Goal: Contribute content: Add original content to the website for others to see

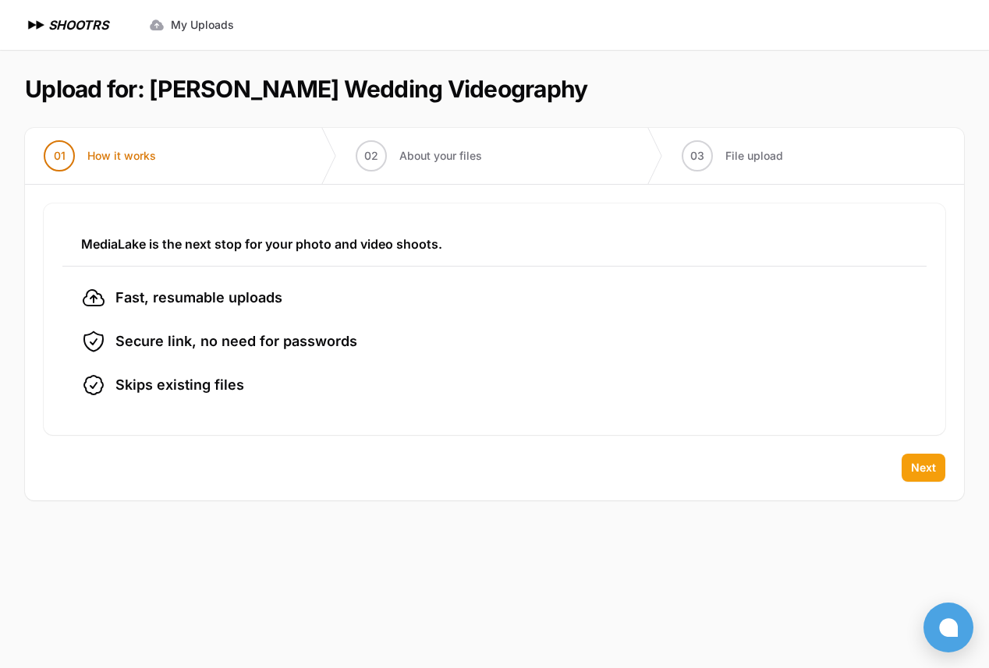
click at [915, 462] on span "Next" at bounding box center [923, 468] width 25 height 16
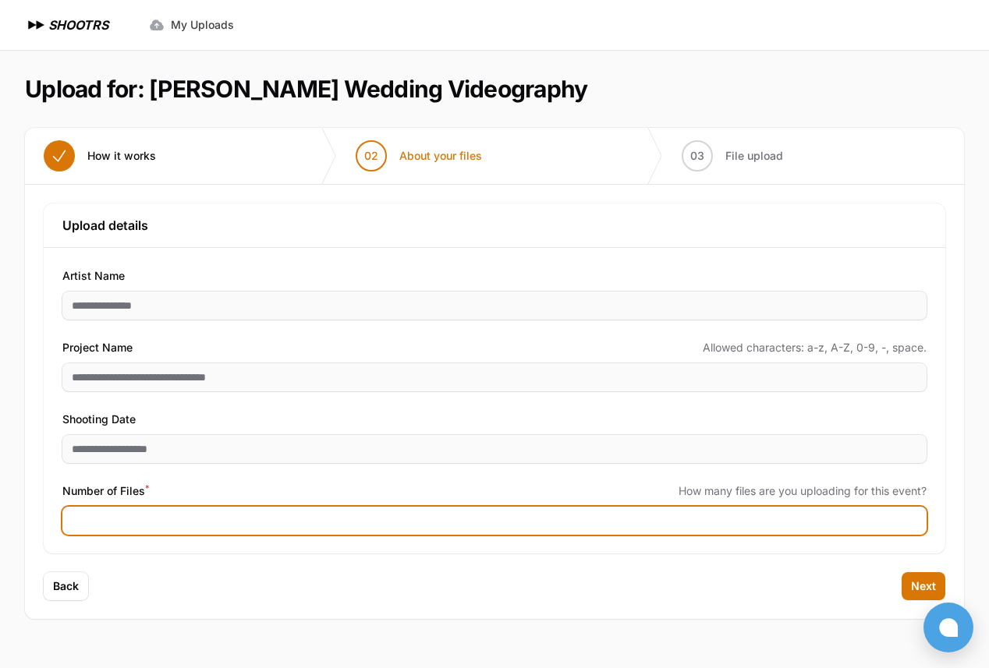
click at [451, 520] on input "Number of Files *" at bounding box center [494, 521] width 864 height 28
type input "*"
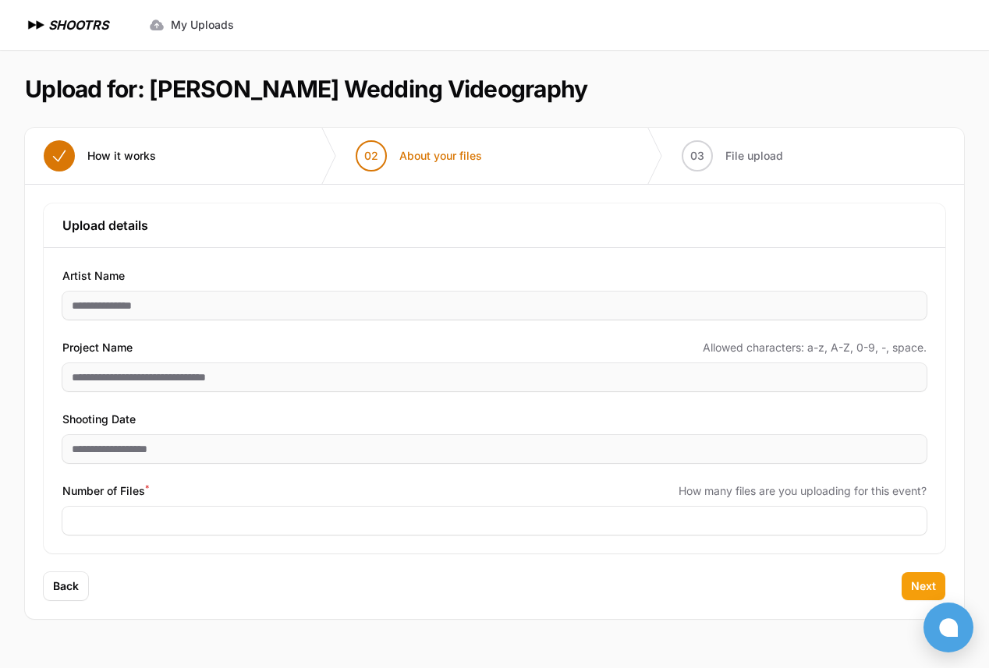
click at [921, 598] on button "Next" at bounding box center [923, 586] width 44 height 28
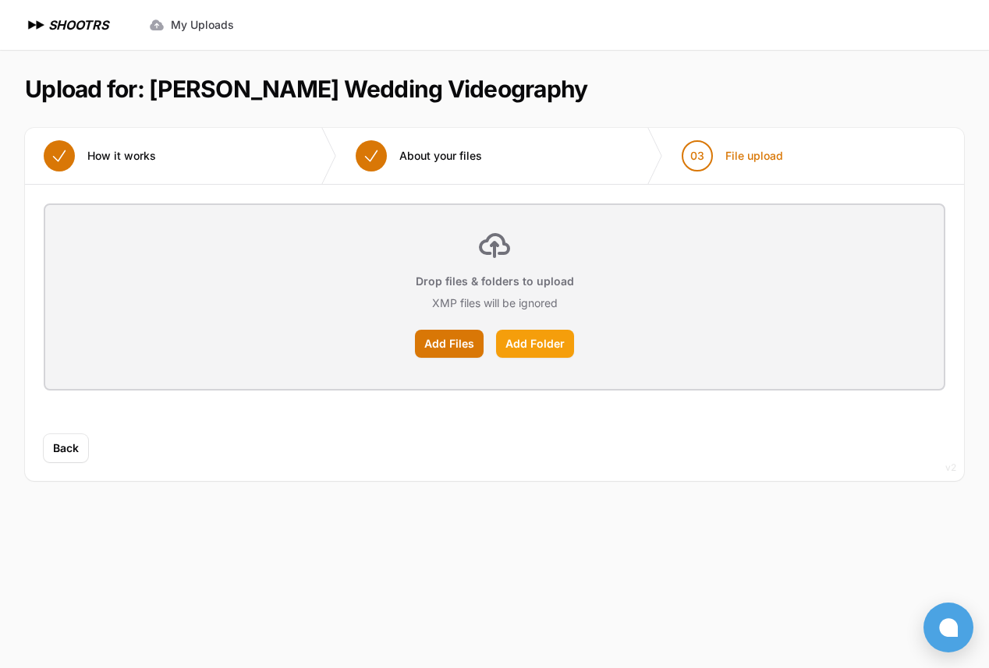
click at [520, 354] on label "Add Folder" at bounding box center [535, 344] width 78 height 28
click at [0, 0] on input "Add Folder" at bounding box center [0, 0] width 0 height 0
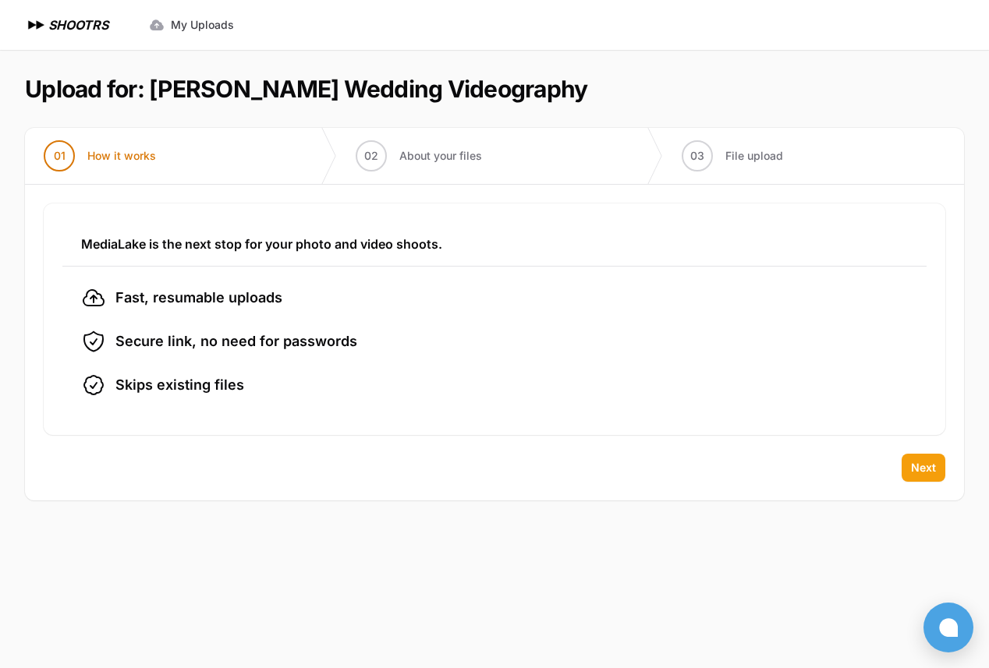
click at [932, 474] on span "Next" at bounding box center [923, 468] width 25 height 16
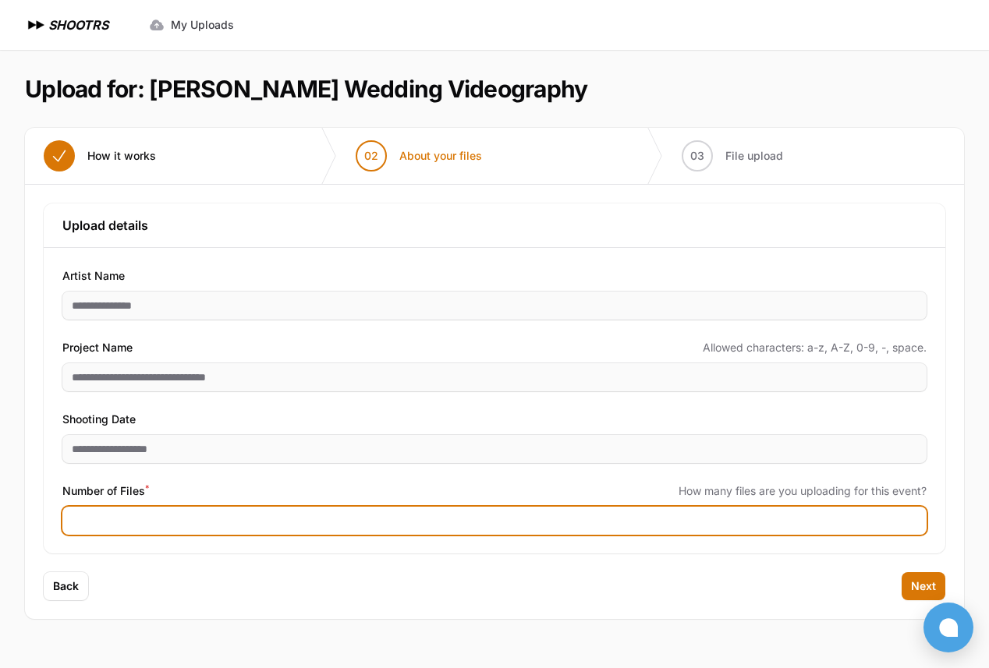
click at [259, 525] on input "*" at bounding box center [494, 521] width 864 height 28
type input "***"
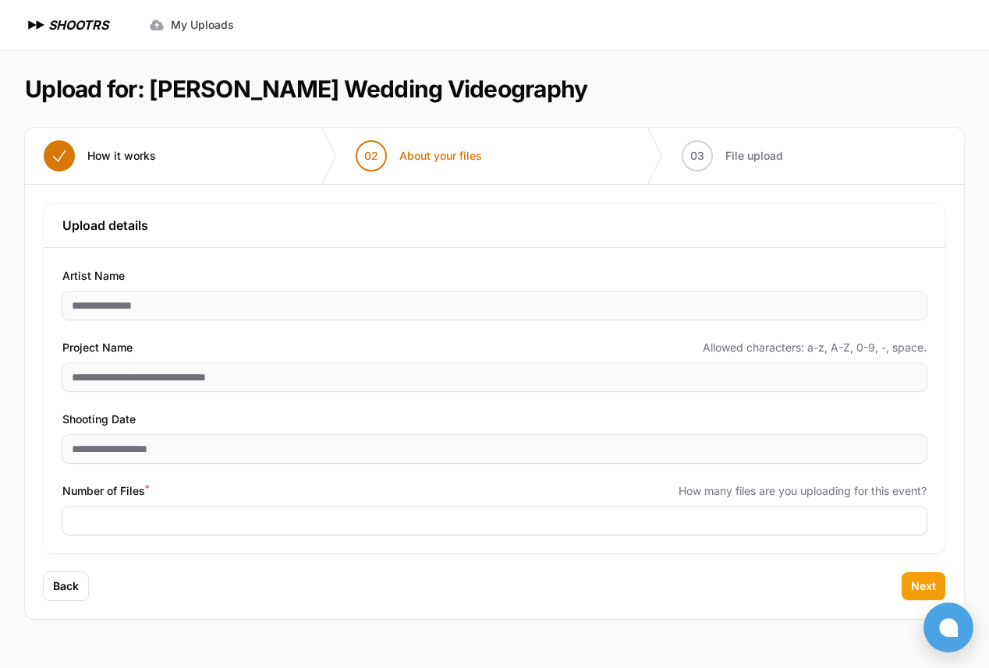
click at [928, 588] on span "Next" at bounding box center [923, 586] width 25 height 16
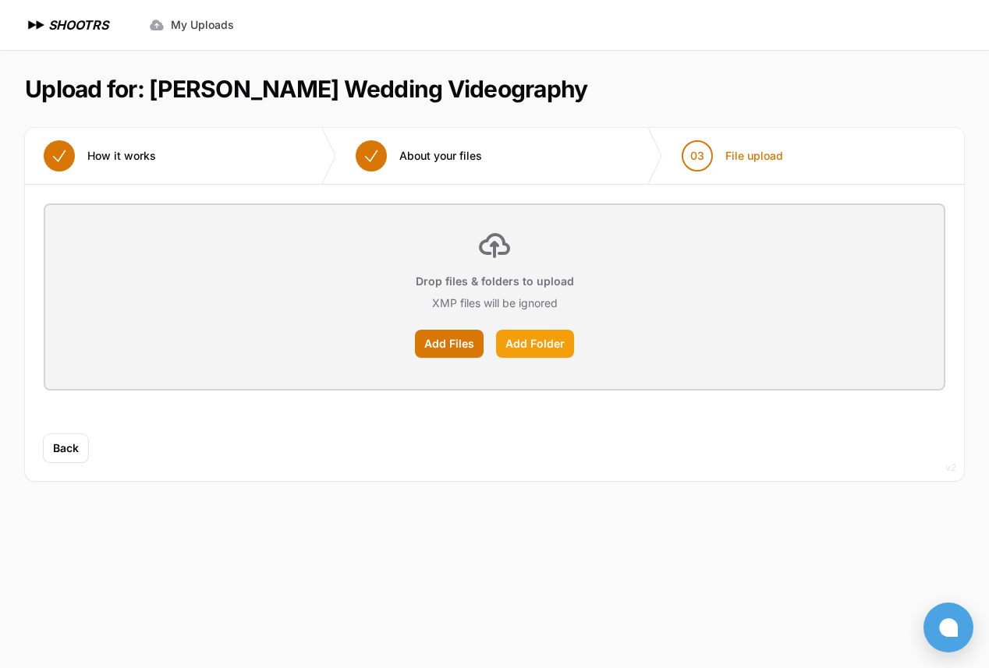
click at [540, 349] on label "Add Folder" at bounding box center [535, 344] width 78 height 28
click at [0, 0] on input "Add Folder" at bounding box center [0, 0] width 0 height 0
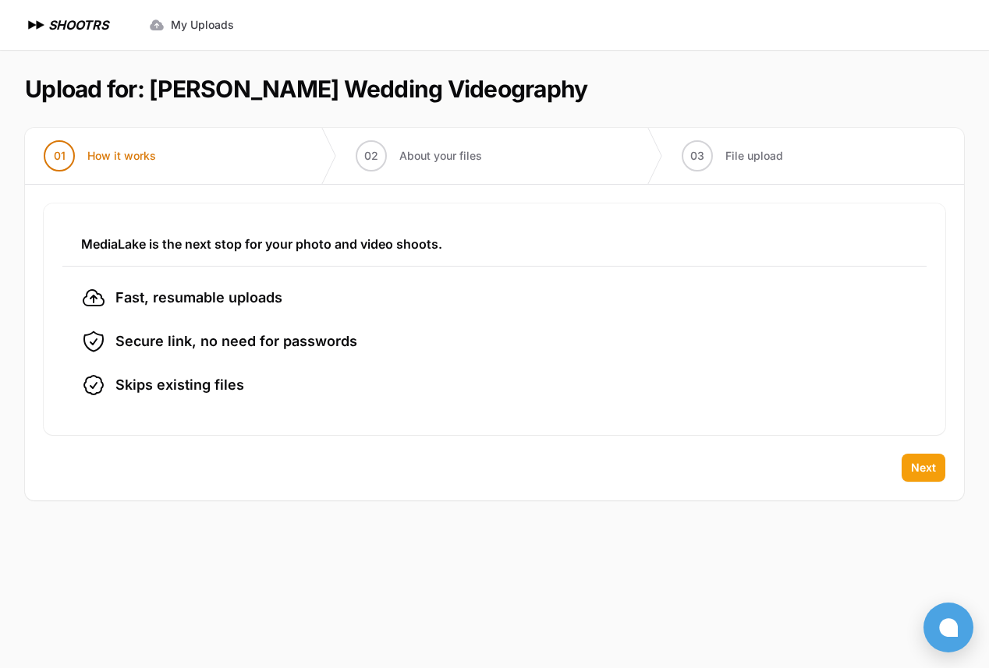
click at [930, 475] on span "Next" at bounding box center [923, 468] width 25 height 16
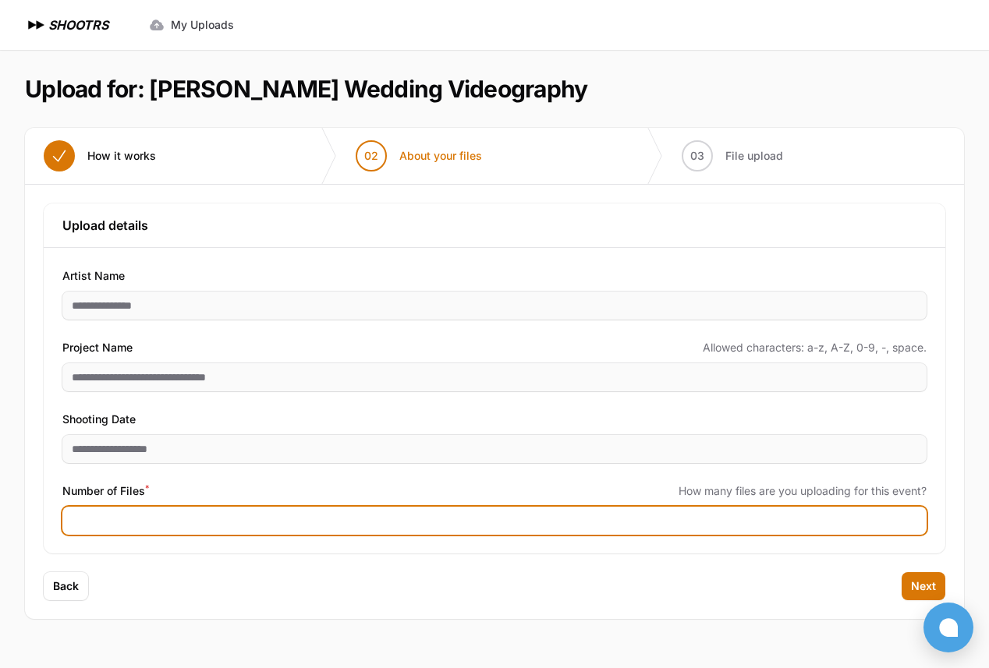
click at [398, 526] on input "***" at bounding box center [494, 521] width 864 height 28
type input "*"
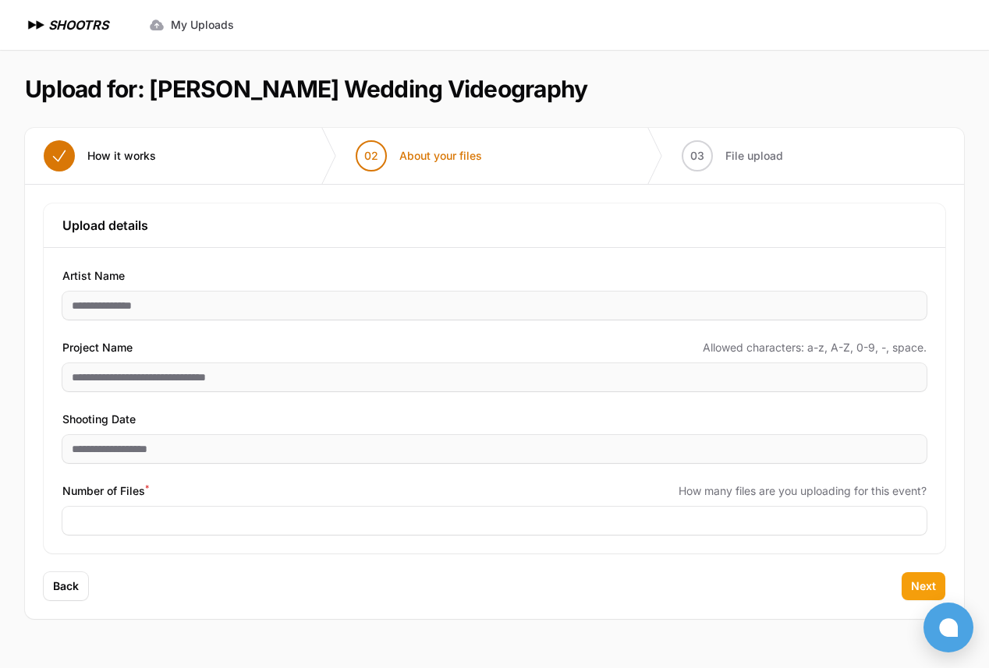
click at [920, 592] on span "Next" at bounding box center [923, 586] width 25 height 16
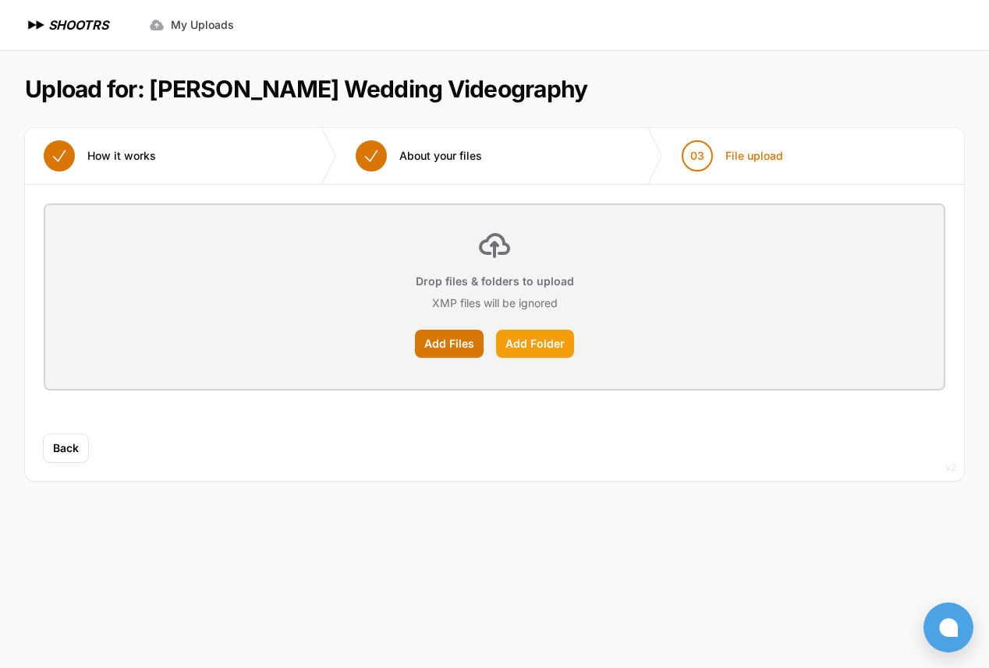
click at [547, 356] on label "Add Folder" at bounding box center [535, 344] width 78 height 28
click at [0, 0] on input "Add Folder" at bounding box center [0, 0] width 0 height 0
